Goal: Information Seeking & Learning: Learn about a topic

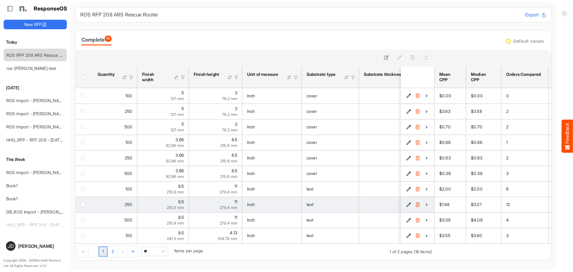
click at [424, 205] on icon "4f4696eb-c8a6-472a-82b2-e1b6e6512b17 is template cell Column Header" at bounding box center [426, 204] width 5 height 5
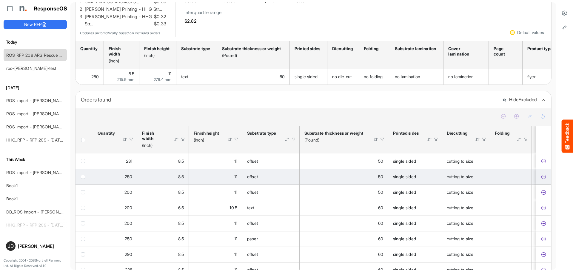
scroll to position [119, 0]
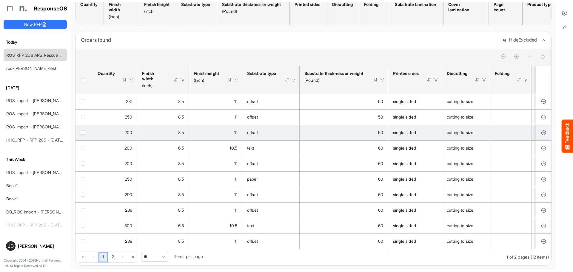
drag, startPoint x: 538, startPoint y: 98, endPoint x: 541, endPoint y: 124, distance: 26.7
click at [541, 99] on icon "823e9b77-18cd-456e-bc8d-fd1a8f88689f is template cell Column Header" at bounding box center [543, 101] width 5 height 5
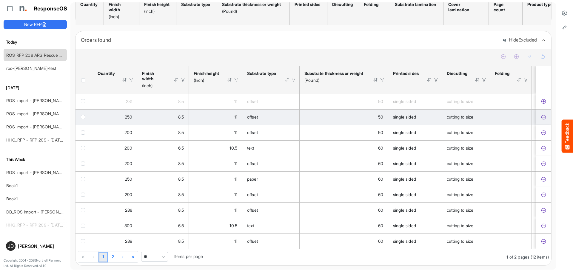
click at [541, 115] on icon "d178eb29-345e-4692-8d5d-db895c0b2c88 is template cell Column Header" at bounding box center [543, 117] width 5 height 5
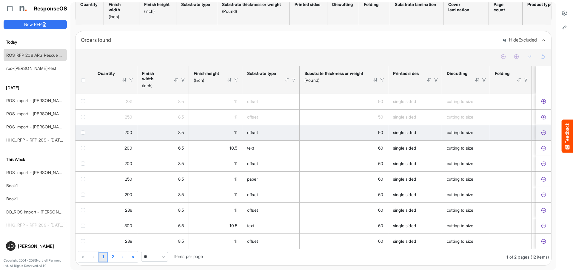
click at [541, 130] on icon "6fb2804a-74fe-4344-becc-1b5988351d75 is template cell Column Header" at bounding box center [543, 132] width 5 height 5
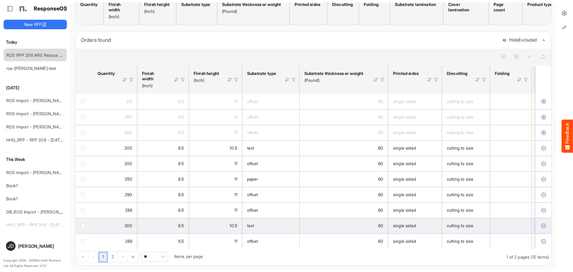
click at [541, 223] on icon "b100bad4-7498-415b-95a9-d388d49efc97 is template cell Column Header" at bounding box center [543, 225] width 5 height 5
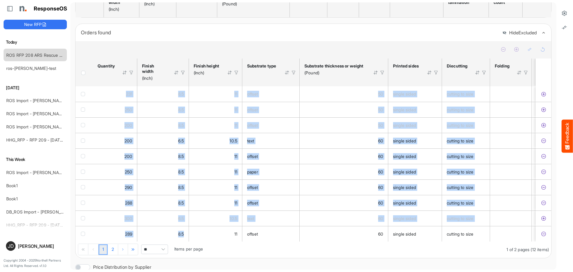
drag, startPoint x: 225, startPoint y: 244, endPoint x: 235, endPoint y: 246, distance: 9.4
click at [235, 241] on div "231 8.5 11 offset 50 single sided cutting to size magnet 11 8.5 0.89 [DATE] 205…" at bounding box center [312, 163] width 475 height 155
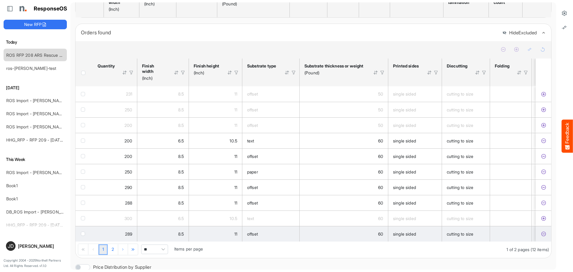
click at [270, 237] on div "offset" at bounding box center [270, 234] width 47 height 7
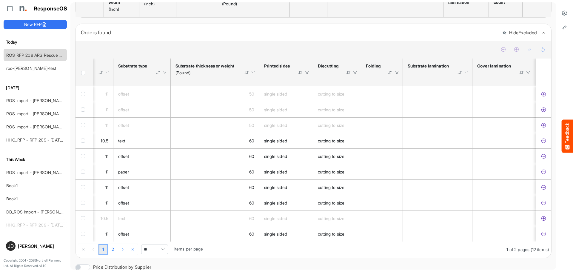
scroll to position [0, 0]
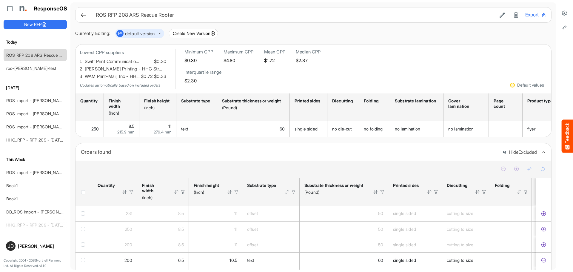
click at [84, 16] on icon at bounding box center [83, 15] width 6 height 6
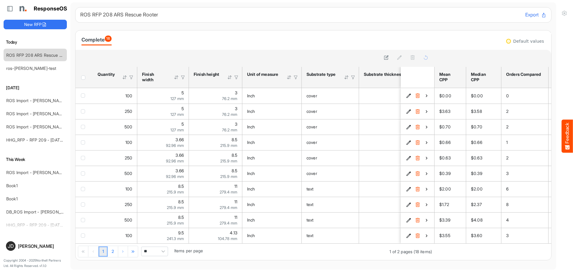
click at [165, 252] on span "Pagerdropdown" at bounding box center [163, 251] width 9 height 9
click at [146, 243] on li "All" at bounding box center [155, 242] width 26 height 9
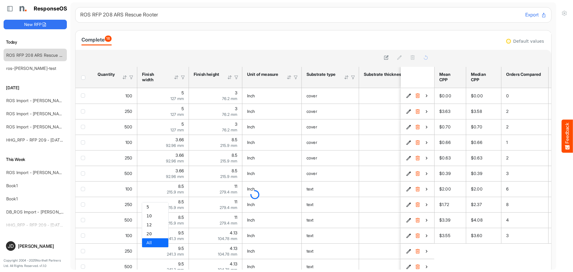
type input "***"
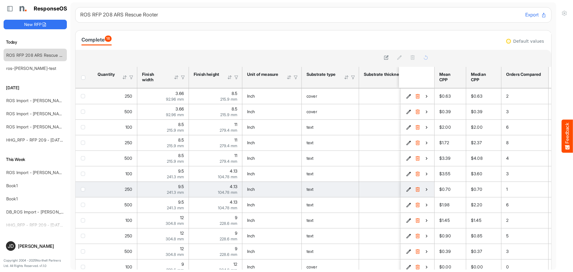
scroll to position [64, 0]
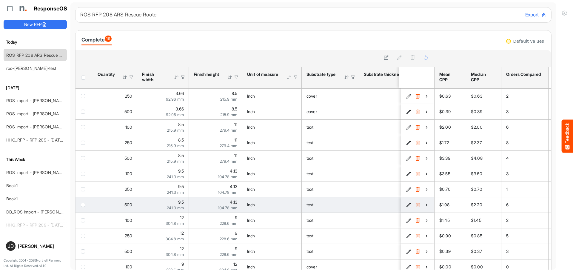
click at [424, 203] on icon "204c854f-6f40-44c5-bcf3-740f0b29f0c3 is template cell Column Header" at bounding box center [426, 204] width 5 height 5
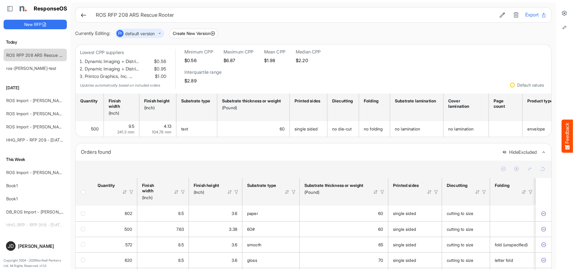
click at [84, 17] on icon at bounding box center [83, 15] width 6 height 6
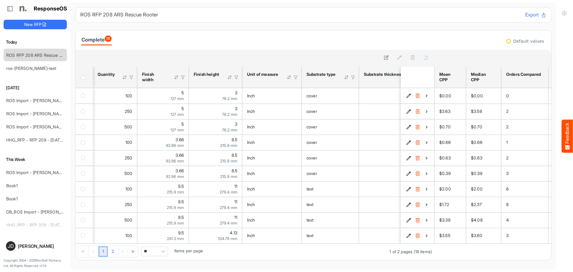
scroll to position [0, 22]
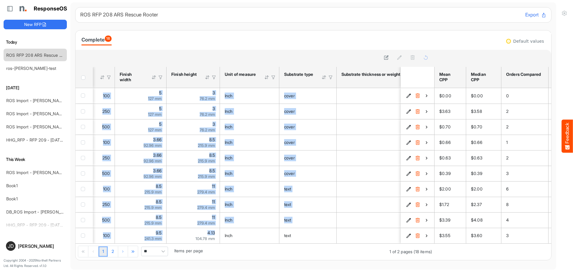
drag, startPoint x: 193, startPoint y: 242, endPoint x: 198, endPoint y: 245, distance: 5.9
click at [198, 243] on div "100 5 127 mm 3 76.2 mm Inch cover 100 Pound double sided no die-cut no folding …" at bounding box center [254, 165] width 358 height 155
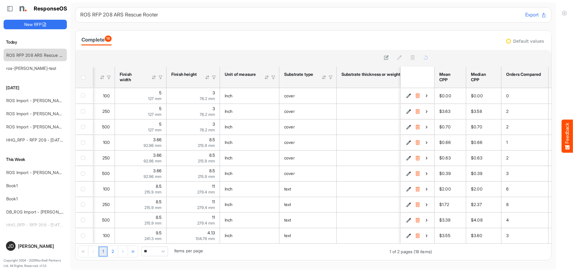
click at [195, 245] on div "1 2 1 of 2 pages (18 items) ** Items per page" at bounding box center [254, 251] width 358 height 16
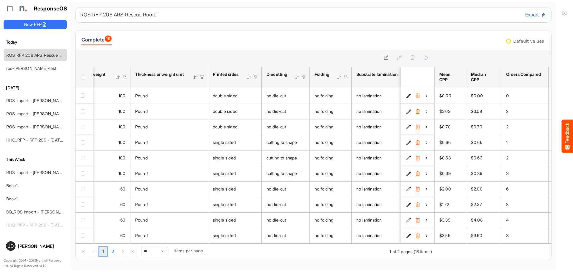
scroll to position [0, 327]
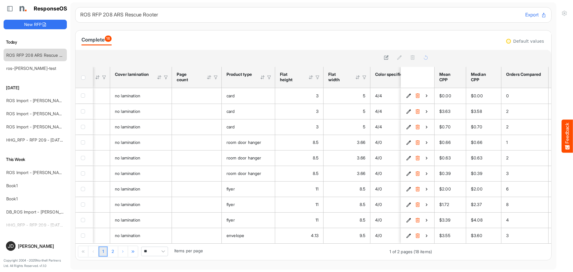
click at [165, 253] on span "Pagerdropdown" at bounding box center [163, 251] width 9 height 9
click at [159, 240] on li "All" at bounding box center [155, 242] width 26 height 9
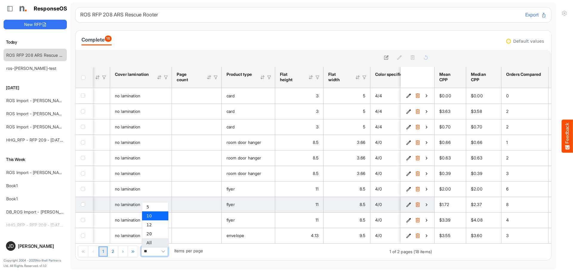
type input "***"
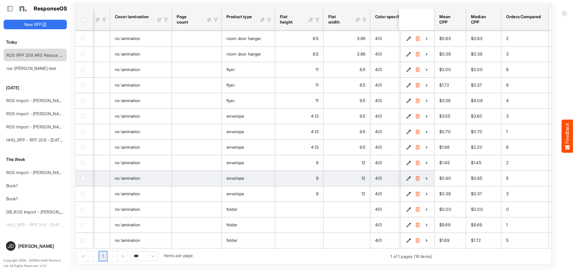
click at [424, 176] on icon "2cc246bc-71aa-49e1-8855-4c51ae580049 is template cell Column Header" at bounding box center [426, 178] width 5 height 5
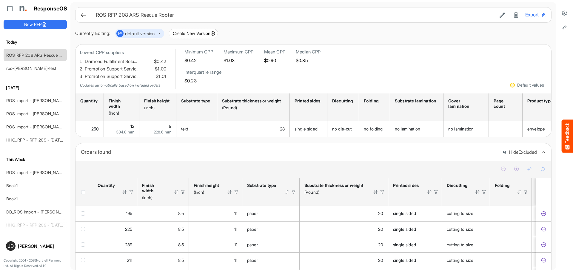
click at [82, 15] on icon at bounding box center [83, 15] width 6 height 6
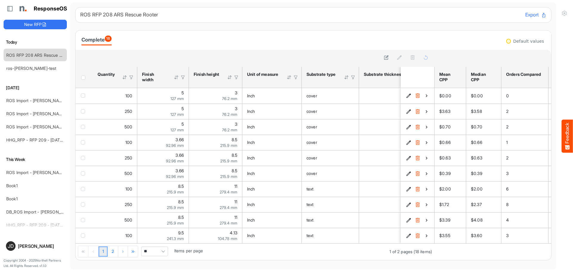
click at [164, 255] on span "Pagerdropdown" at bounding box center [163, 251] width 9 height 9
click at [158, 245] on li "All" at bounding box center [155, 242] width 26 height 9
type input "***"
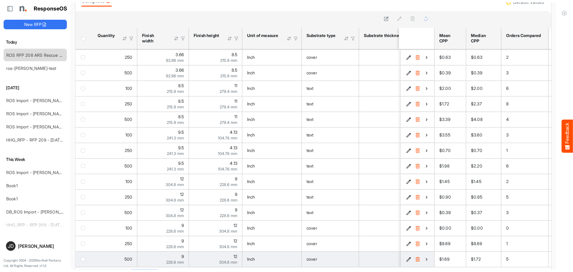
scroll to position [58, 0]
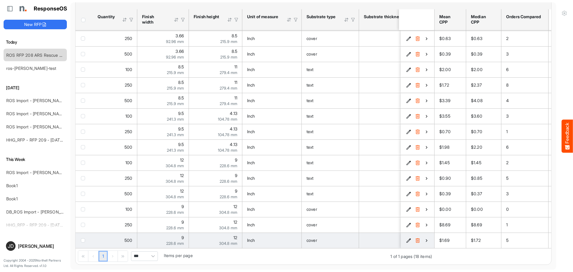
click at [187, 245] on td "9 228.6 mm" at bounding box center [163, 240] width 52 height 16
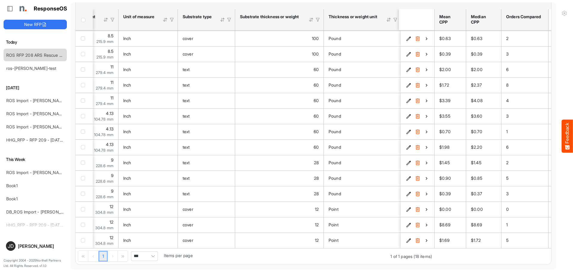
scroll to position [64, 141]
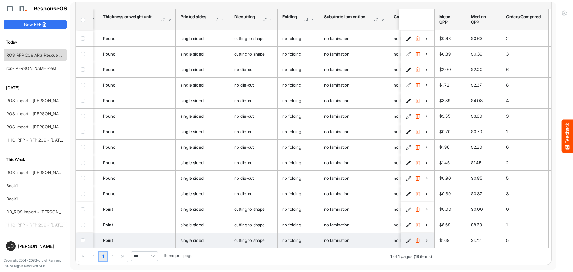
click at [424, 238] on icon "fa3201aa-6bdb-437c-bf4b-cc19acb5eb5f is template cell Column Header" at bounding box center [426, 240] width 5 height 5
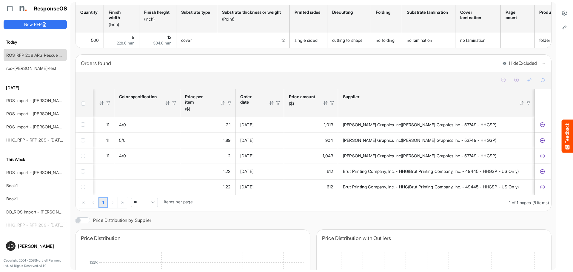
scroll to position [0, 749]
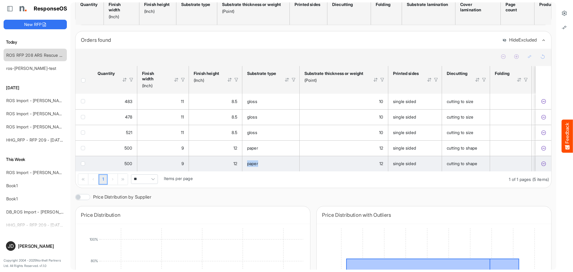
drag, startPoint x: 248, startPoint y: 166, endPoint x: 321, endPoint y: 156, distance: 74.1
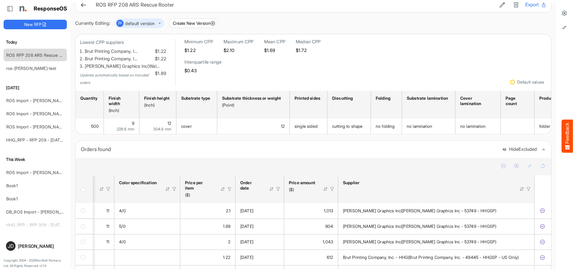
scroll to position [0, 0]
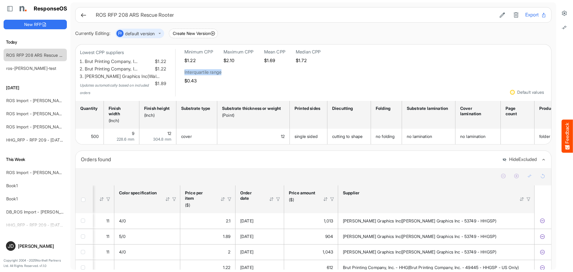
drag, startPoint x: 257, startPoint y: 71, endPoint x: 221, endPoint y: 71, distance: 35.8
click at [221, 71] on h6 "Interquartile range" at bounding box center [202, 72] width 37 height 6
copy h6 "Interquartile range"
click at [340, 62] on div "Lowest CPP suppliers Brut Printing Company, I… $1.22 Brut Printing Company, I… …" at bounding box center [313, 72] width 466 height 47
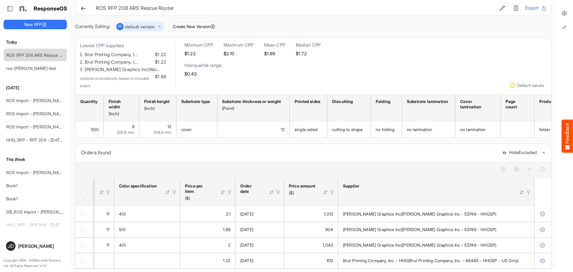
click at [84, 12] on div "ROS RFP 208 ARS Rescue Rooter Export" at bounding box center [313, 8] width 476 height 16
click at [83, 10] on icon at bounding box center [83, 8] width 6 height 6
